Goal: Task Accomplishment & Management: Manage account settings

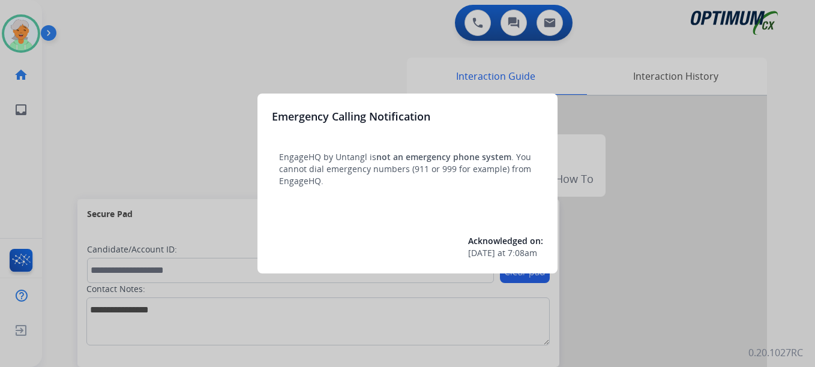
click at [24, 36] on div at bounding box center [407, 183] width 815 height 367
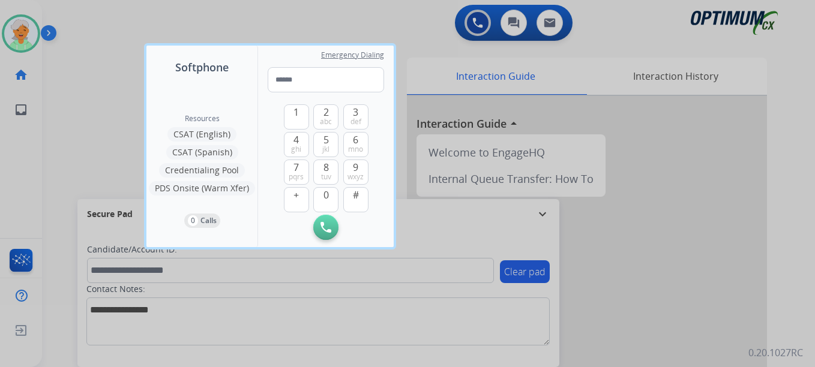
click at [24, 37] on div at bounding box center [407, 183] width 815 height 367
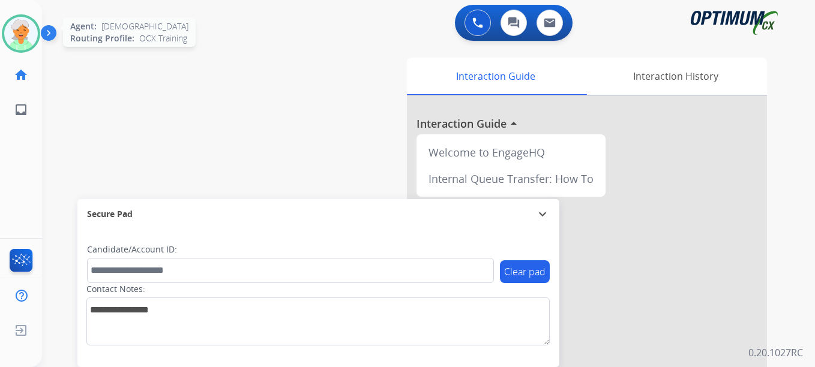
click at [28, 37] on img at bounding box center [21, 34] width 34 height 34
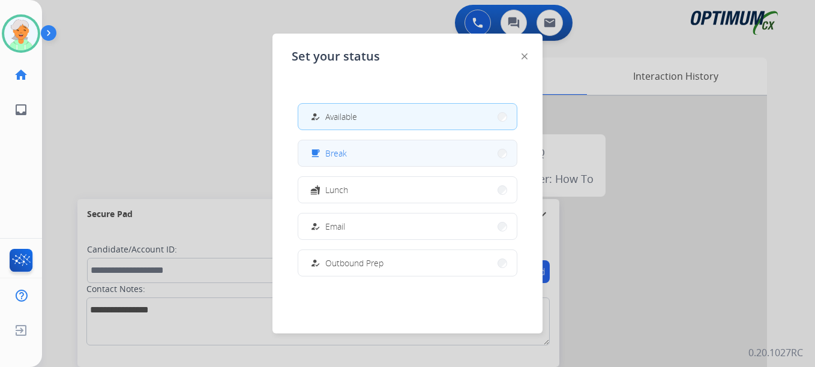
click at [330, 159] on span "Break" at bounding box center [336, 153] width 22 height 13
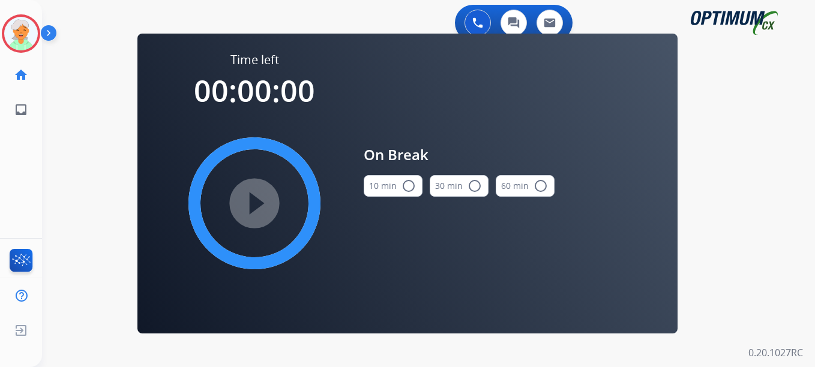
click at [409, 186] on mat-icon "radio_button_unchecked" at bounding box center [408, 186] width 14 height 14
click at [259, 202] on mat-icon "play_circle_filled" at bounding box center [254, 203] width 14 height 14
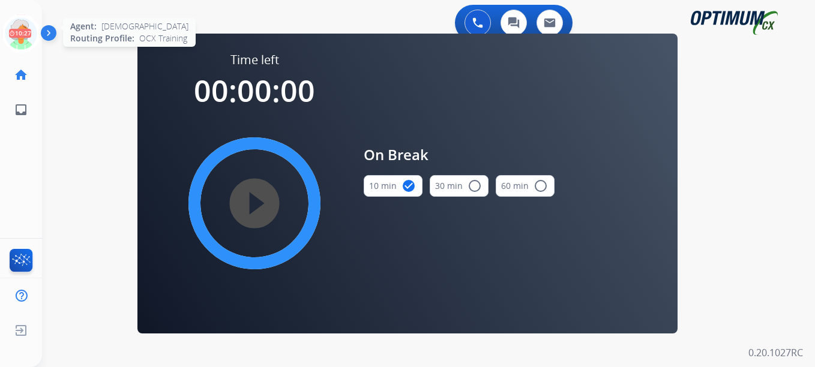
click at [19, 40] on icon at bounding box center [21, 33] width 39 height 39
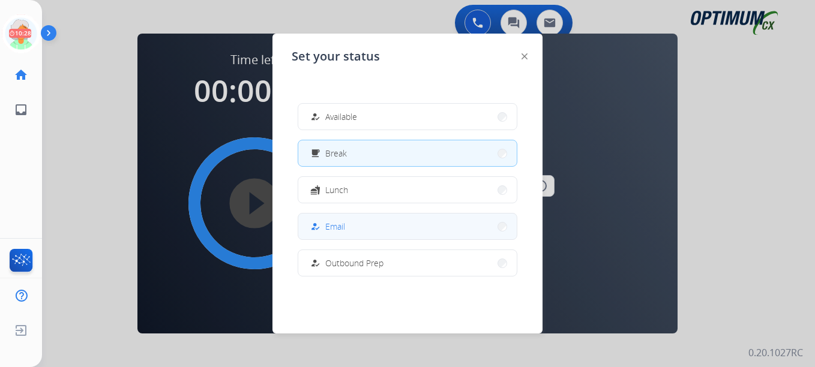
click at [368, 228] on button "how_to_reg Email" at bounding box center [407, 227] width 218 height 26
